Goal: Task Accomplishment & Management: Use online tool/utility

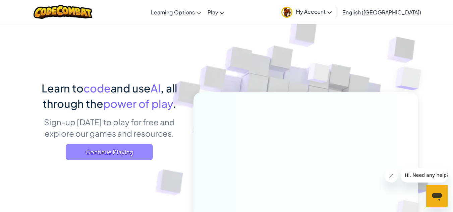
click at [109, 152] on span "Continue Playing" at bounding box center [109, 152] width 87 height 16
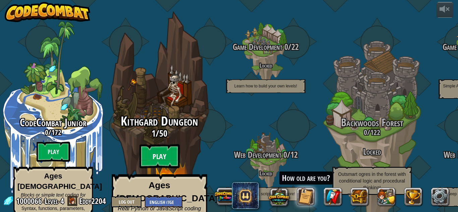
click at [164, 147] on btn "Play" at bounding box center [159, 156] width 40 height 24
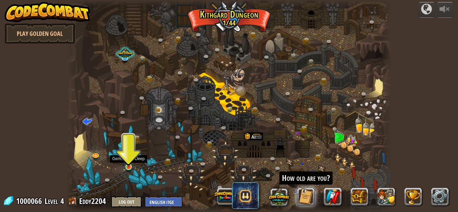
click at [128, 167] on img at bounding box center [129, 158] width 8 height 17
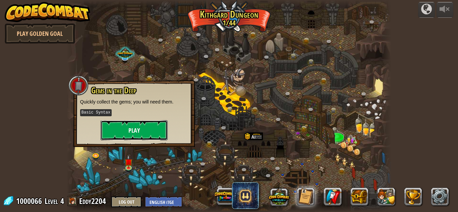
click at [133, 132] on button "Play" at bounding box center [134, 130] width 67 height 20
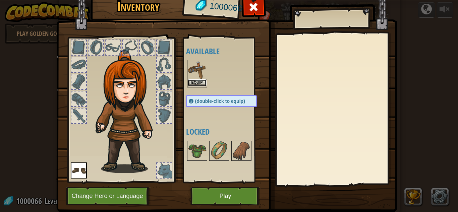
click at [190, 83] on button "Equip" at bounding box center [197, 82] width 19 height 7
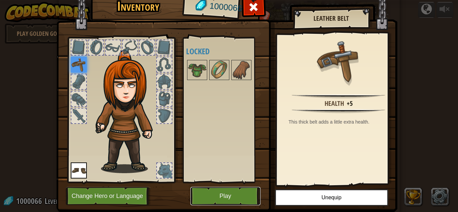
click at [225, 196] on button "Play" at bounding box center [225, 196] width 70 height 18
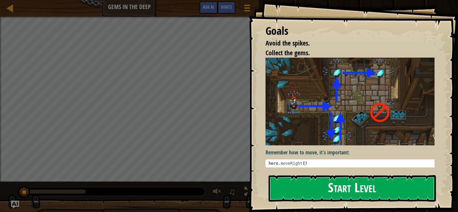
click at [334, 189] on button "Start Level" at bounding box center [352, 188] width 167 height 26
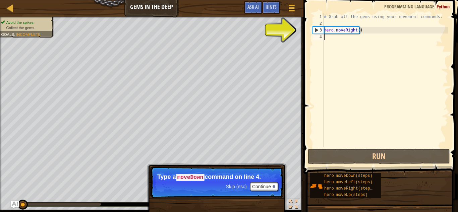
click at [331, 40] on div "# Grab all the gems using your movement commands. hero . moveRight ( )" at bounding box center [384, 86] width 125 height 147
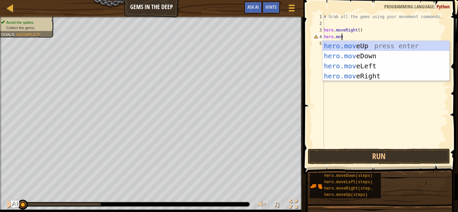
scroll to position [3, 1]
type textarea "hero.move"
click at [371, 54] on div "hero.move Up press enter hero.move Down press enter hero.move Left press enter …" at bounding box center [385, 71] width 127 height 60
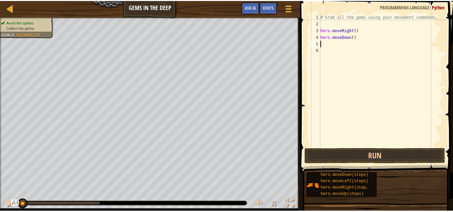
scroll to position [3, 0]
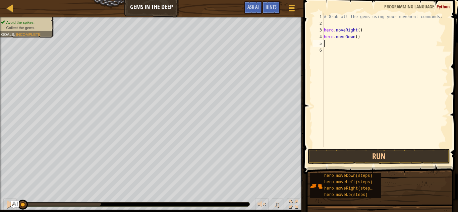
click at [373, 57] on div "# Grab all the gems using your movement commands. hero . moveRight ( ) hero . m…" at bounding box center [384, 86] width 125 height 147
click at [334, 43] on div "# Grab all the gems using your movement commands. hero . moveRight ( ) hero . m…" at bounding box center [384, 86] width 125 height 147
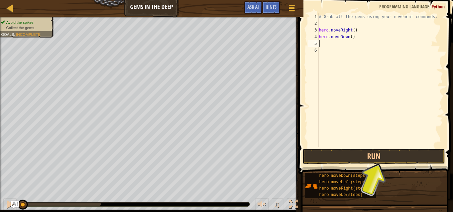
click at [334, 43] on div "# Grab all the gems using your movement commands. hero . moveRight ( ) hero . m…" at bounding box center [379, 86] width 125 height 147
click at [323, 43] on div "# Grab all the gems using your movement commands. hero . moveRight ( ) hero . m…" at bounding box center [379, 86] width 125 height 147
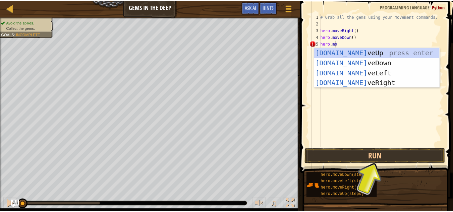
scroll to position [3, 1]
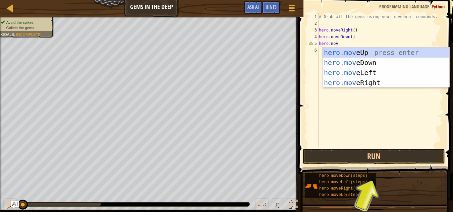
type textarea "hero.move"
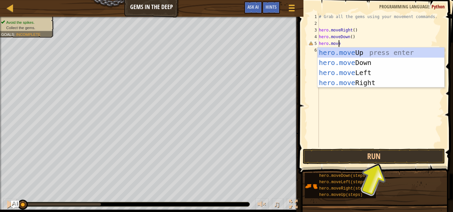
click at [350, 51] on div "hero.move Up press enter hero.move Down press enter hero.move Left press enter …" at bounding box center [380, 78] width 127 height 60
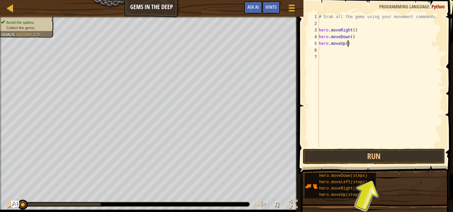
click at [350, 43] on div "# Grab all the gems using your movement commands. hero . moveRight ( ) hero . m…" at bounding box center [379, 86] width 125 height 147
type textarea "hero.moveUp(2)"
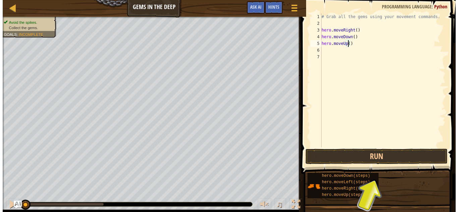
scroll to position [3, 2]
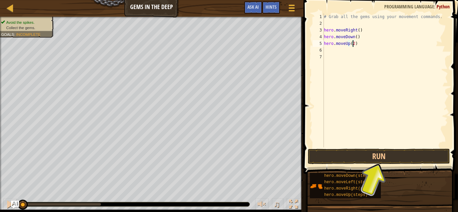
click at [322, 52] on div "6" at bounding box center [318, 50] width 11 height 7
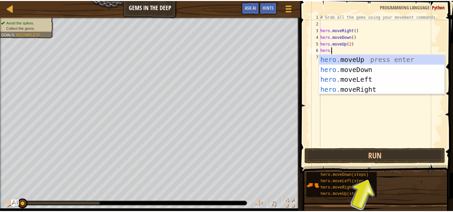
scroll to position [3, 0]
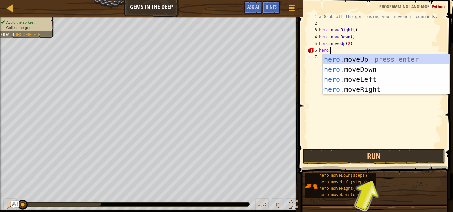
type textarea "hero.m"
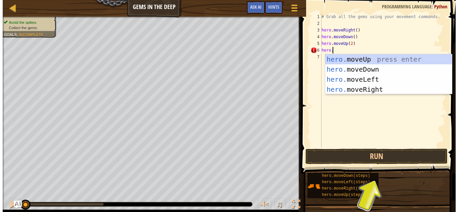
scroll to position [3, 1]
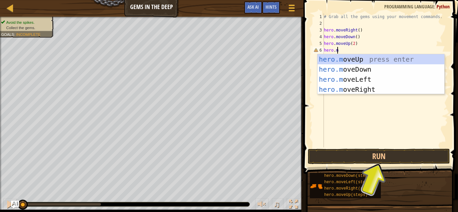
click at [363, 91] on div "hero.m oveUp press enter hero.m oveDown press enter hero.m oveLeft press enter …" at bounding box center [380, 84] width 127 height 60
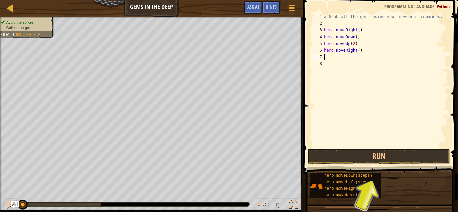
scroll to position [3, 0]
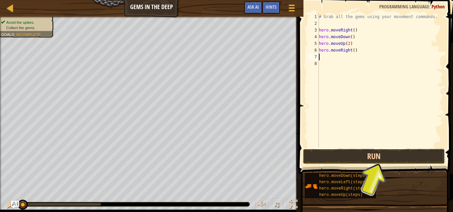
click at [384, 154] on button "Run" at bounding box center [374, 156] width 142 height 15
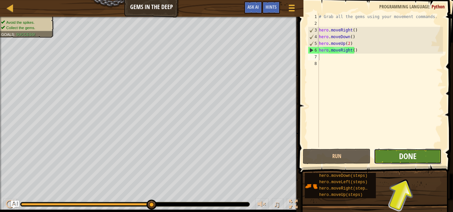
click at [407, 155] on span "Done" at bounding box center [407, 156] width 17 height 11
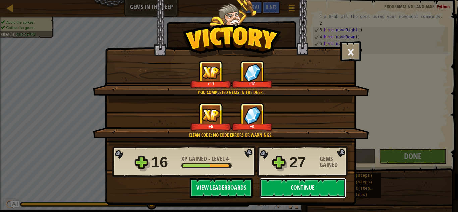
click at [288, 188] on button "Continue" at bounding box center [302, 188] width 86 height 20
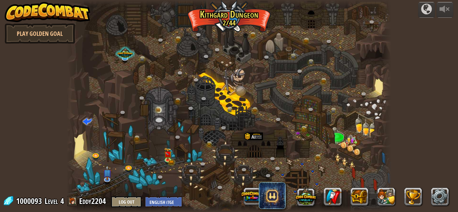
click at [44, 8] on img at bounding box center [48, 12] width 86 height 20
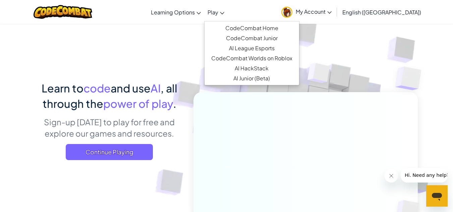
click at [224, 13] on icon at bounding box center [222, 13] width 4 height 2
click at [262, 68] on link "AI HackStack" at bounding box center [251, 68] width 95 height 10
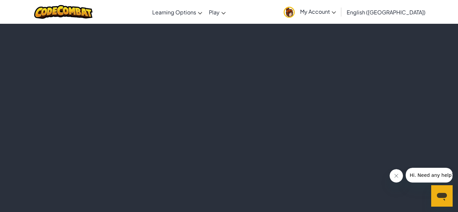
click at [262, 68] on div at bounding box center [229, 117] width 458 height 189
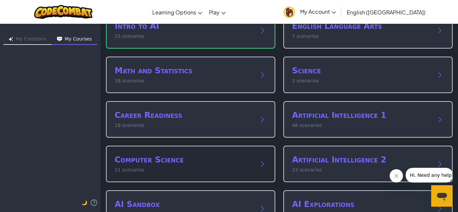
scroll to position [70, 0]
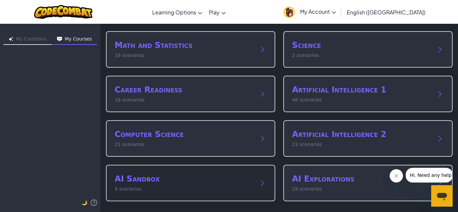
click at [137, 185] on div "AI Sandbox 9 scenarios" at bounding box center [184, 183] width 138 height 19
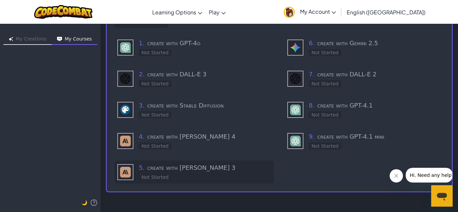
click at [167, 172] on div "5 . create with [PERSON_NAME] 3 Not Started" at bounding box center [205, 172] width 132 height 18
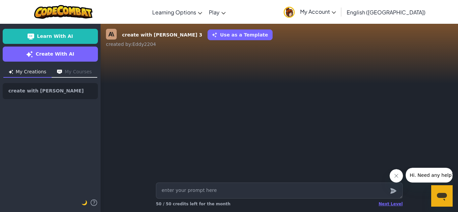
click at [207, 190] on textarea at bounding box center [279, 191] width 247 height 16
type textarea "m"
type textarea "x"
type textarea "ma"
type textarea "x"
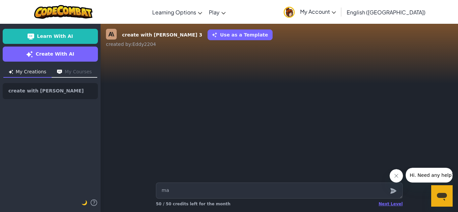
type textarea "mak"
type textarea "x"
type textarea "make"
type textarea "x"
type textarea "make m"
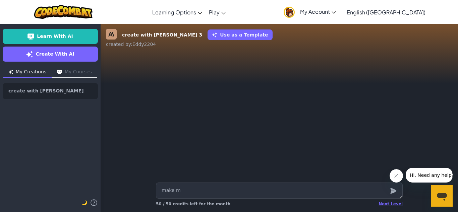
type textarea "x"
type textarea "make me"
type textarea "x"
type textarea "make me"
type textarea "x"
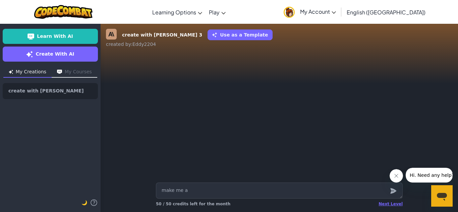
type textarea "make me a"
type textarea "x"
type textarea "make me a p"
type textarea "x"
type textarea "make me a pr"
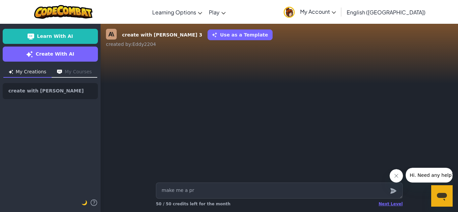
type textarea "x"
type textarea "make me a pro"
type textarea "x"
type textarea "make me a prog"
type textarea "x"
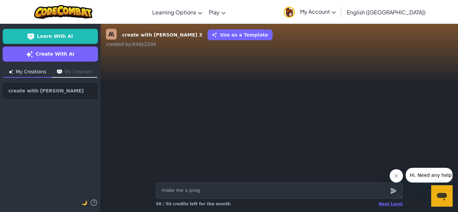
type textarea "make me a progr"
type textarea "x"
type textarea "make me a progra"
type textarea "x"
type textarea "make me a program"
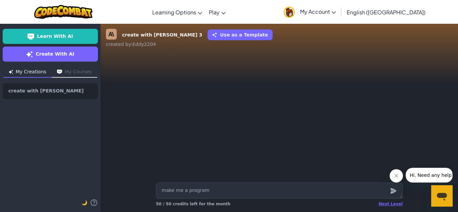
type textarea "x"
type textarea "make me a program i"
type textarea "x"
type textarea "make me a program in"
type textarea "x"
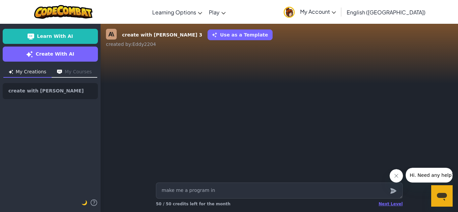
type textarea "make me a program in p"
type textarea "x"
type textarea "make me a program in py"
type textarea "x"
type textarea "make me a program in pyt"
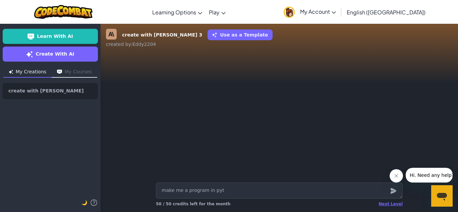
type textarea "x"
type textarea "make me a program in pyth"
type textarea "x"
type textarea "make me a program in pytho"
type textarea "x"
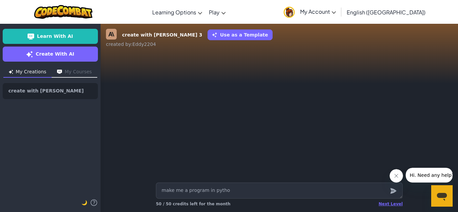
type textarea "make me a program in python"
type textarea "x"
type textarea "make me a program in python"
type textarea "x"
type textarea "make me a program in python t"
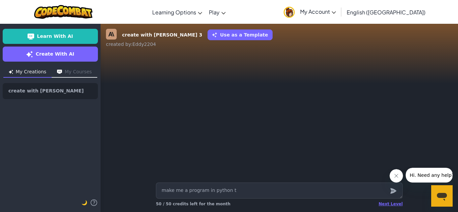
type textarea "x"
type textarea "make me a program in python th"
type textarea "x"
type textarea "make me a program in python that"
type textarea "x"
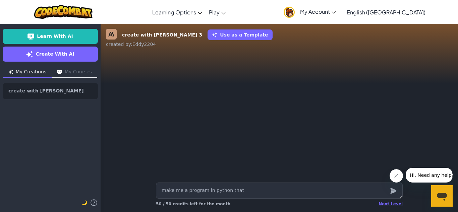
type textarea "make me a program in python that"
type textarea "x"
type textarea "make me a program in python that c"
type textarea "x"
type textarea "make me a program in python that ca"
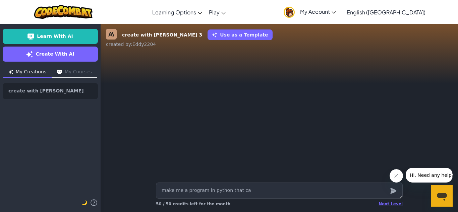
type textarea "x"
type textarea "make me a program in python that can"
type textarea "x"
type textarea "make me a program in python that can i"
type textarea "x"
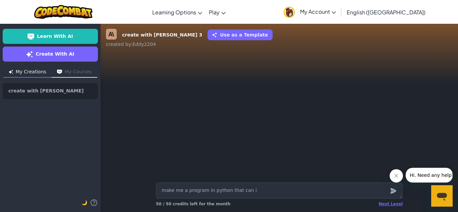
type textarea "make me a program in python that can im"
type textarea "x"
type textarea "make me a program in python that can imp"
type textarea "x"
type textarea "make me a program in python that can impo"
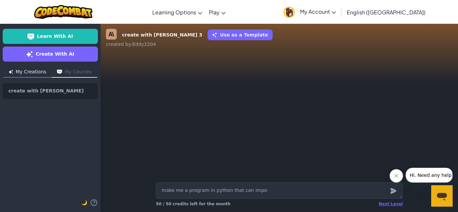
type textarea "x"
type textarea "make me a program in python that can impor"
type textarea "x"
type textarea "make me a program in python that can import"
type textarea "x"
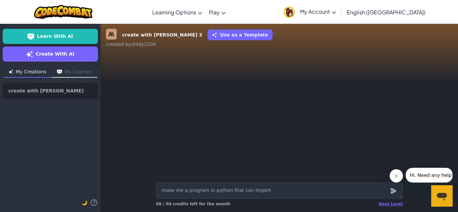
type textarea "make me a program in python that can import a"
type textarea "x"
type textarea "make me a program in python that can import a"
type textarea "x"
type textarea "make me a program in python that can import a c"
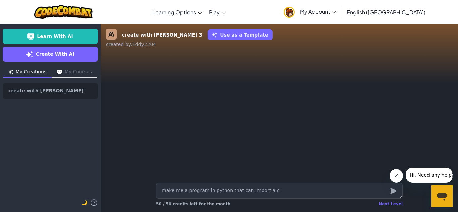
type textarea "x"
type textarea "make me a program in python that can import a cs"
type textarea "x"
type textarea "make me a program in python that can import a csv"
type textarea "x"
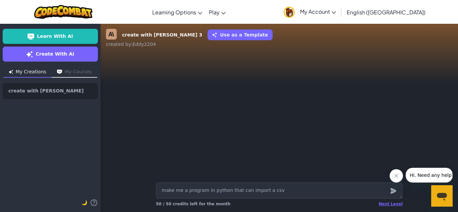
type textarea "make me a program in python that can import a csv"
type textarea "x"
type textarea "make me a program in python that can import a csv f"
type textarea "x"
type textarea "make me a program in python that can import a csv fi"
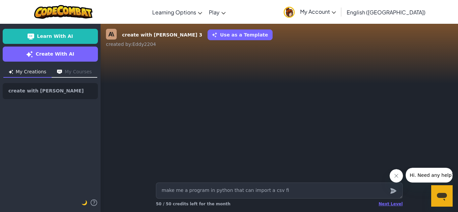
type textarea "x"
type textarea "make me a program in python that can import a csv fil"
type textarea "x"
type textarea "make me a program in python that can import a csv file"
type textarea "x"
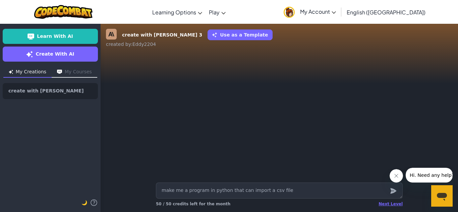
type textarea "make me a program in python that can import a csv file"
type textarea "x"
type textarea "make me a program in python that can import a csv file a"
type textarea "x"
type textarea "make me a program in python that can import a csv file an"
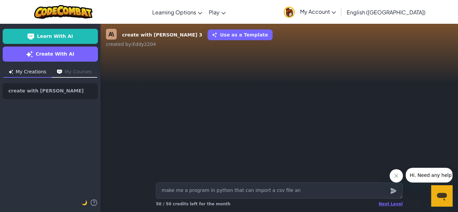
type textarea "x"
type textarea "make me a program in python that can import a csv file and"
type textarea "x"
type textarea "make me a program in python that can import a csv file and"
type textarea "x"
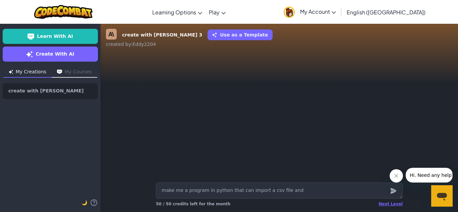
type textarea "make me a program in python that can import a csv file and s"
type textarea "x"
type textarea "make me a program in python that can import a csv file and se"
type textarea "x"
type textarea "make me a program in python that can import a csv file and sear"
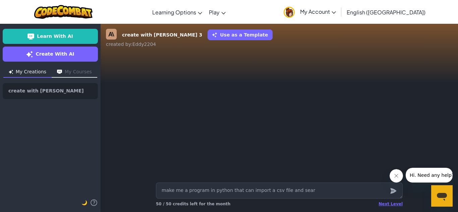
type textarea "x"
type textarea "make me a program in python that can import a csv file and searc"
type textarea "x"
type textarea "make me a program in python that can import a csv file and search"
type textarea "x"
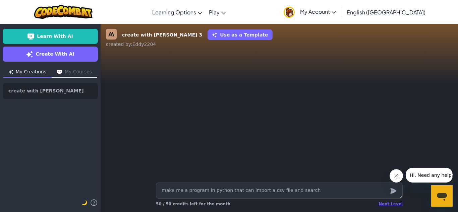
type textarea "make me a program in python that can import a csv file and search"
click at [185, 190] on textarea "make me a program in python that can import a csv file and search" at bounding box center [279, 191] width 247 height 16
type textarea "x"
type textarea "make me an program in python that can import a csv file and search"
type textarea "x"
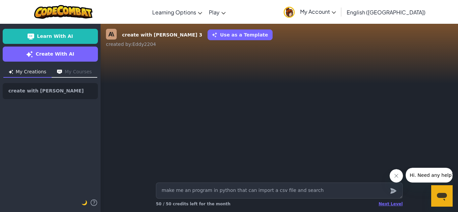
type textarea "make me an program in python that can import a csv file and search"
type textarea "x"
type textarea "make me an ap program in python that can import a csv file and search"
type textarea "x"
type textarea "make me an app program in python that can import a csv file and search"
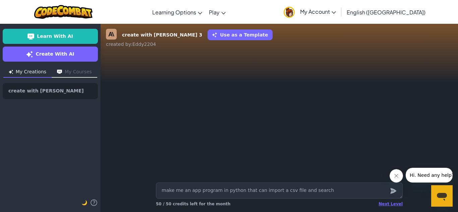
type textarea "x"
click at [329, 190] on textarea "make me an app program in python that can import a csv file and search" at bounding box center [279, 191] width 247 height 16
type textarea "make me an app program in python that can import a csv file and search p"
type textarea "x"
type textarea "make me an app program in python that can import a csv file and search pe"
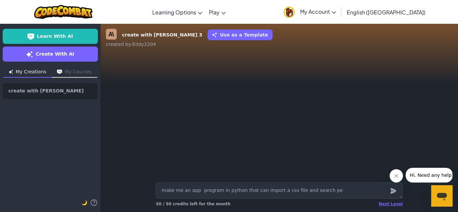
type textarea "x"
type textarea "make me an app program in python that can import a csv file and search per"
type textarea "x"
type textarea "make me an app program in python that can import a csv file and search pers"
type textarea "x"
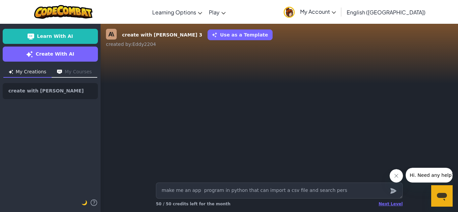
type textarea "make me an app program in python that can import a csv file and search perso"
type textarea "x"
type textarea "make me an app program in python that can import a csv file and search person"
type textarea "x"
type textarea "make me an app program in python that can import a csv file and search persons"
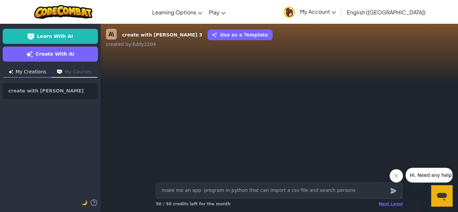
type textarea "x"
type textarea "make me an app program in python that can import a csv file and search persons a"
type textarea "x"
type textarea "make me an app program in python that can import a csv file and search persons …"
type textarea "x"
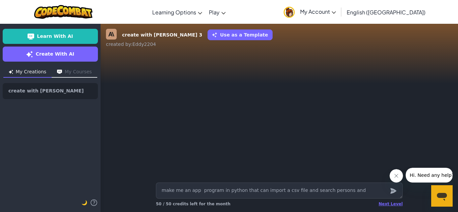
type textarea "make me an app program in python that can import a csv file and search persons …"
type textarea "x"
type textarea "make me an app program in python that can import a csv file and search persons …"
type textarea "x"
type textarea "make me an app program in python that can import a csv file and search persons …"
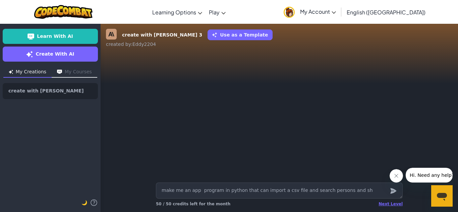
type textarea "x"
type textarea "make me an app program in python that can import a csv file and search persons …"
type textarea "x"
type textarea "make me an app program in python that can import a csv file and search persons …"
type textarea "x"
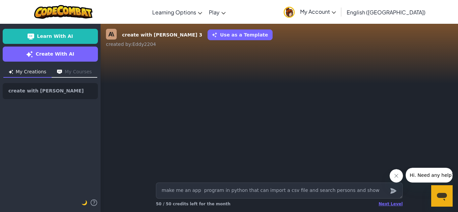
type textarea "make me an app program in python that can import a csv file and search persons …"
type textarea "x"
type textarea "make me an app program in python that can import a csv file and search persons …"
type textarea "x"
type textarea "make me an app program in python that can import a csv file and search persons …"
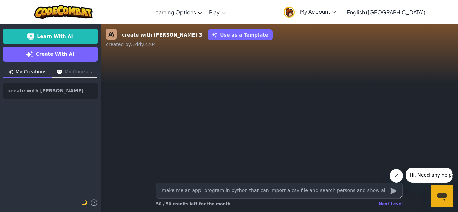
type textarea "x"
type textarea "make me an app program in python that can import a csv file and search persons …"
type textarea "x"
type textarea "make me an app program in python that can import a csv file and search persons …"
type textarea "x"
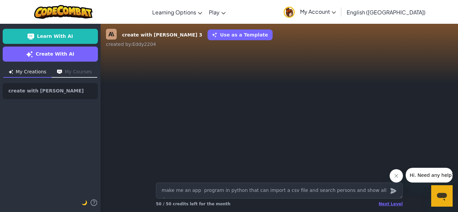
type textarea "make me an app program in python that can import a csv file and search persons …"
type textarea "x"
type textarea "make me an app program in python that can import a csv file and search persons …"
type textarea "x"
type textarea "make me an app program in python that can import a csv file and search persons …"
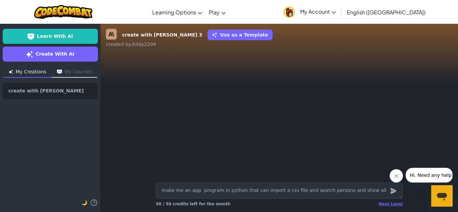
click at [393, 190] on icon "submit" at bounding box center [393, 191] width 6 height 6
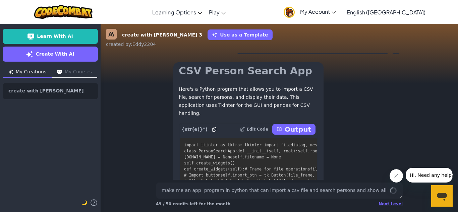
scroll to position [0, 0]
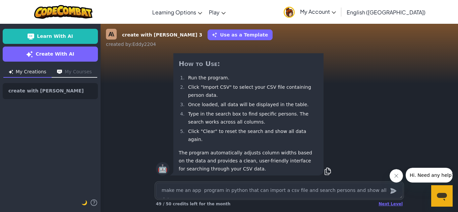
type textarea "x"
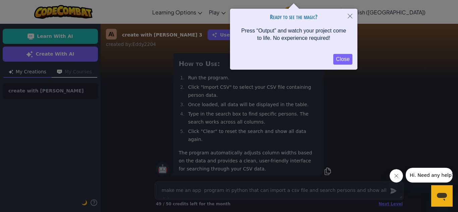
scroll to position [0, 0]
click at [345, 59] on button "Close" at bounding box center [342, 59] width 19 height 11
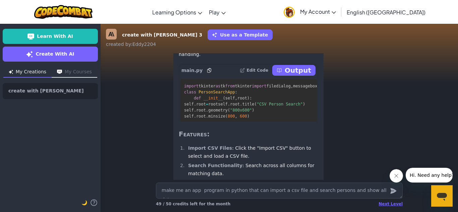
click at [207, 73] on icon at bounding box center [209, 70] width 4 height 4
click at [195, 74] on span "main.py" at bounding box center [191, 70] width 21 height 7
